Goal: Transaction & Acquisition: Subscribe to service/newsletter

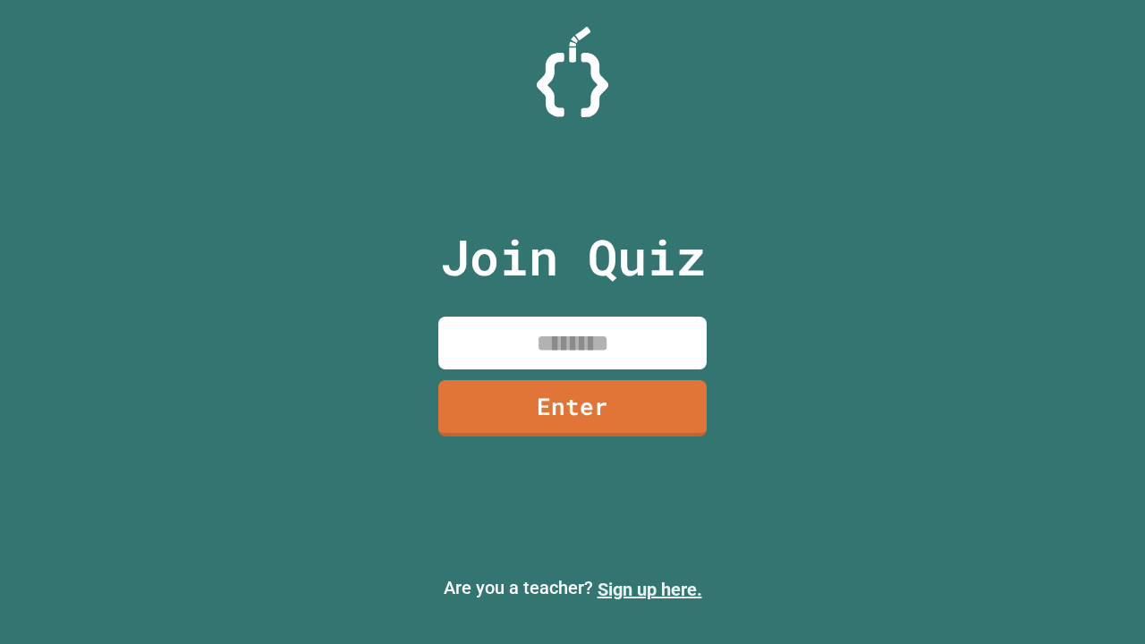
click at [649, 589] on link "Sign up here." at bounding box center [649, 589] width 105 height 21
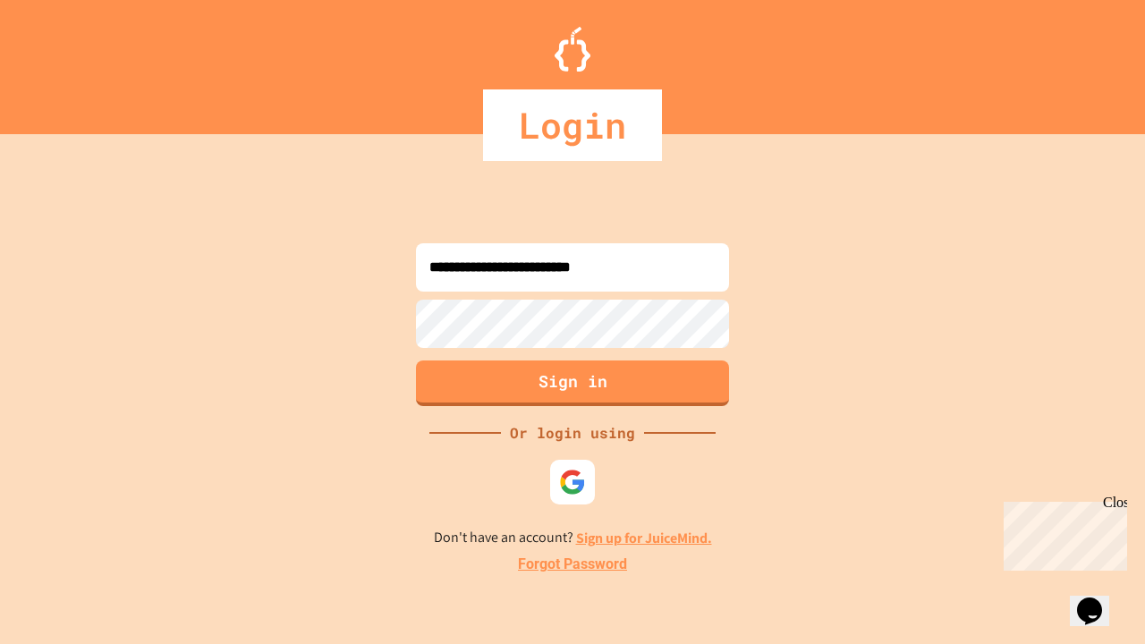
type input "**********"
